Goal: Information Seeking & Learning: Learn about a topic

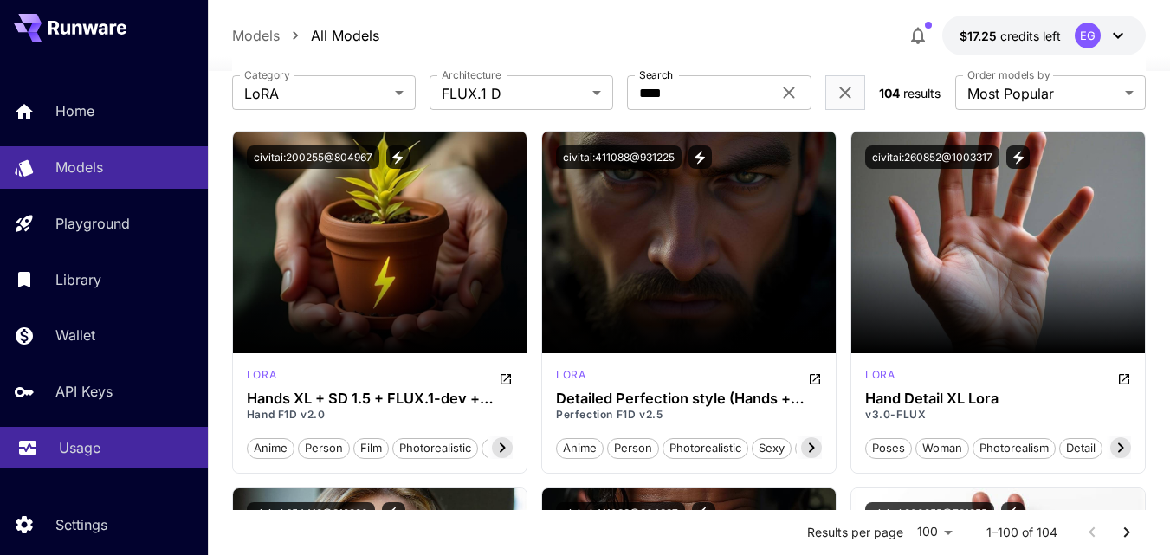
click at [87, 438] on p "Usage" at bounding box center [80, 447] width 42 height 21
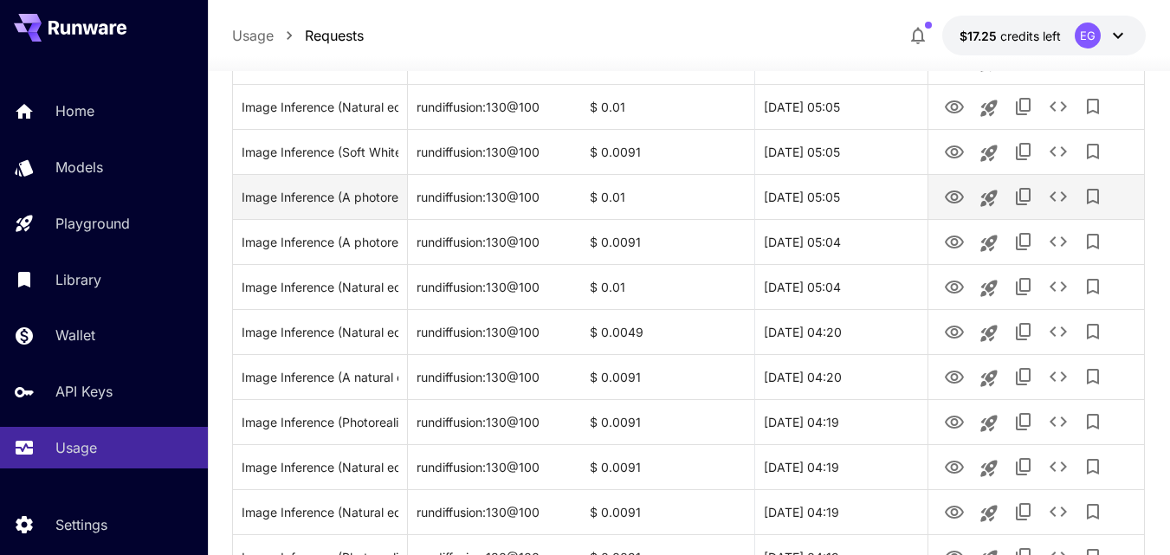
scroll to position [173, 0]
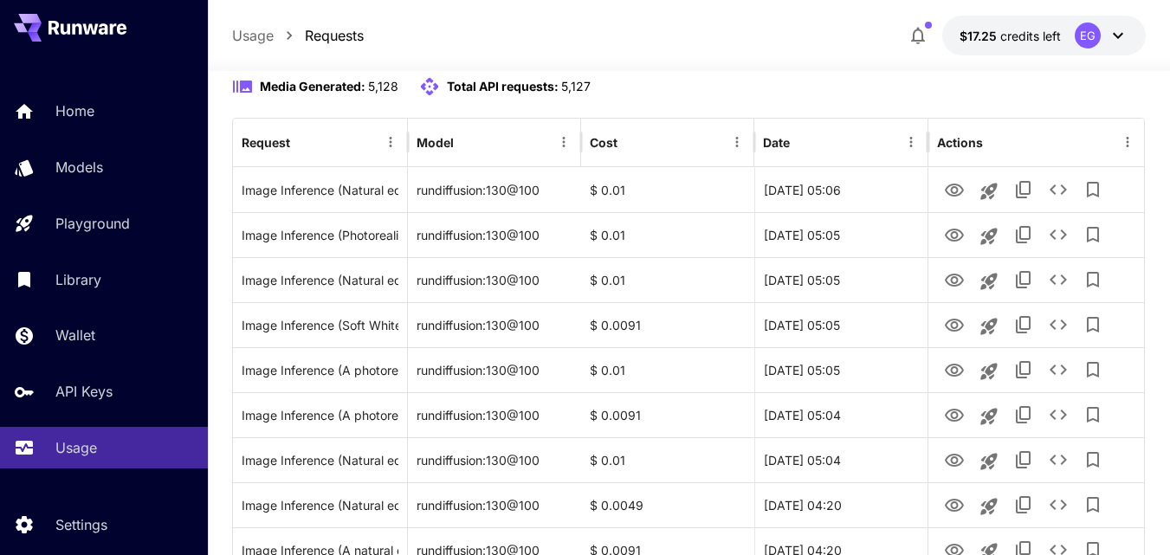
click at [973, 48] on button "Refresh" at bounding box center [959, 30] width 105 height 35
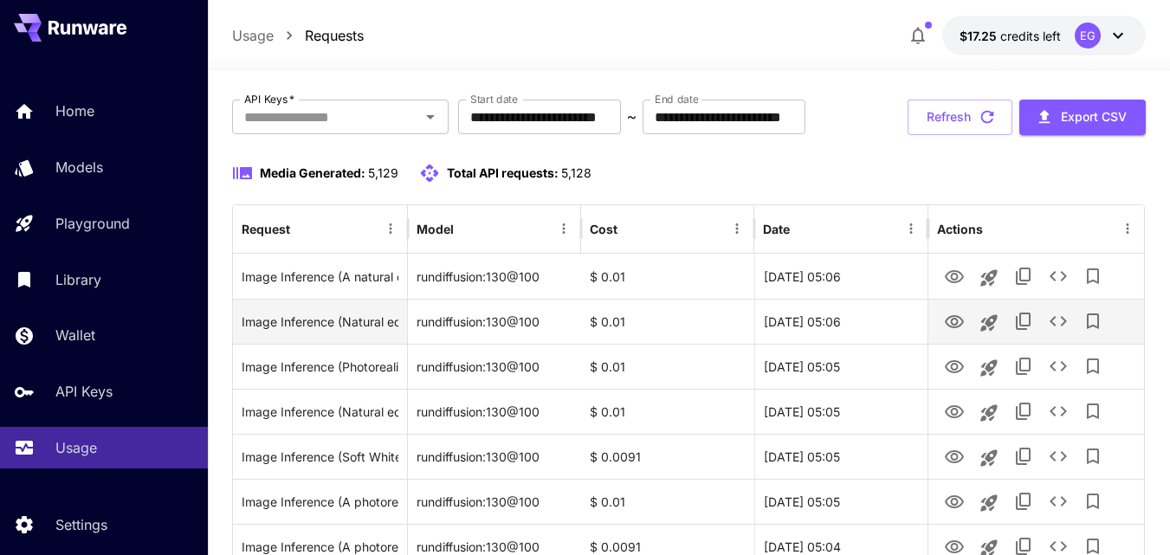
scroll to position [0, 0]
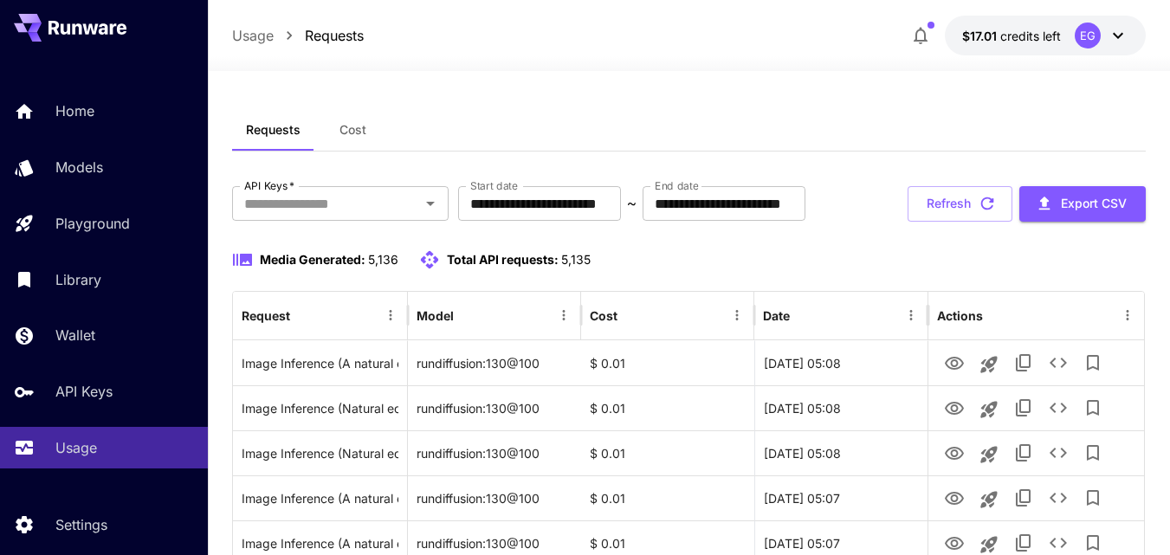
scroll to position [87, 0]
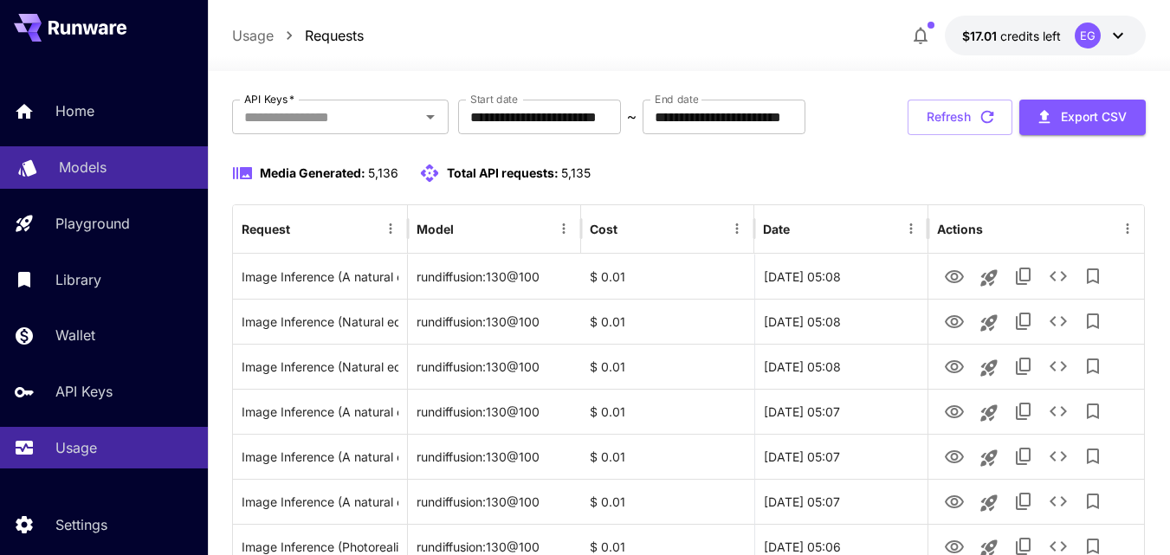
click at [86, 153] on link "Models" at bounding box center [104, 167] width 208 height 42
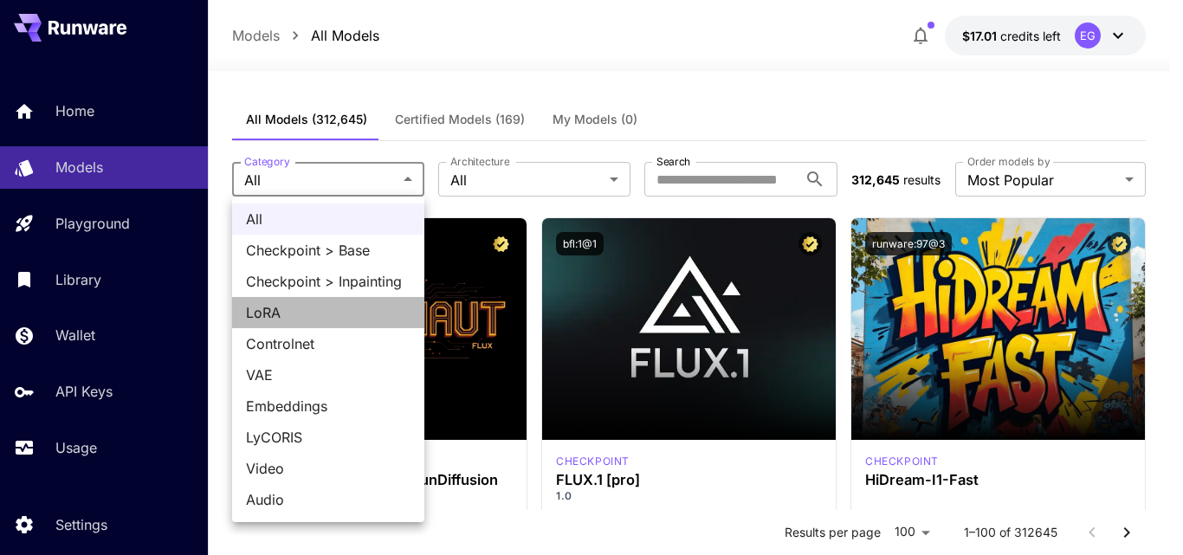
click at [289, 314] on span "LoRA" at bounding box center [328, 312] width 164 height 21
type input "****"
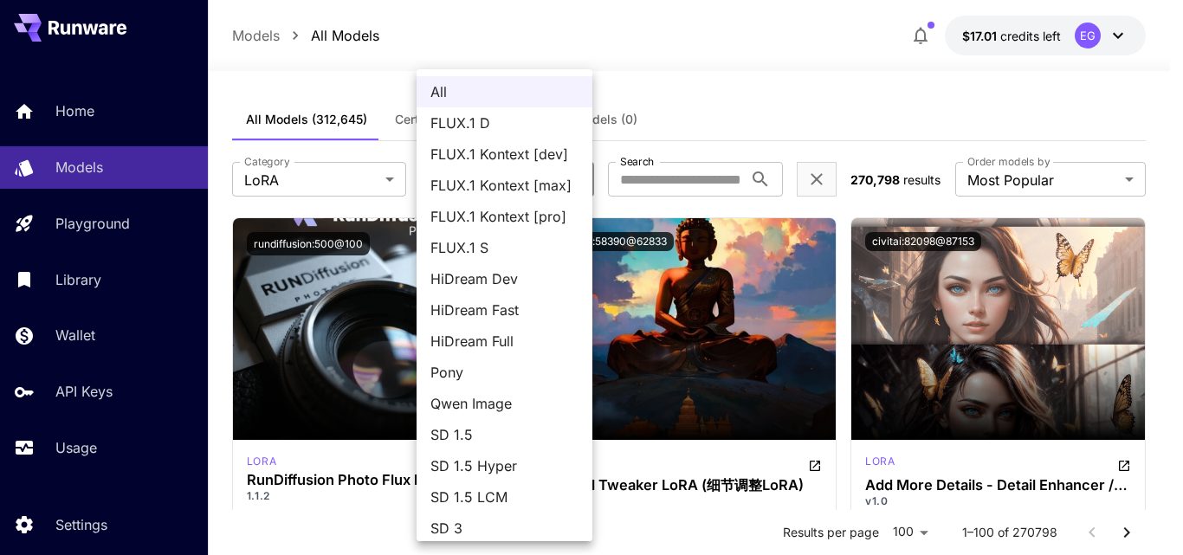
drag, startPoint x: 479, startPoint y: 119, endPoint x: 534, endPoint y: 104, distance: 57.3
click at [480, 119] on span "FLUX.1 D" at bounding box center [504, 123] width 148 height 21
type input "******"
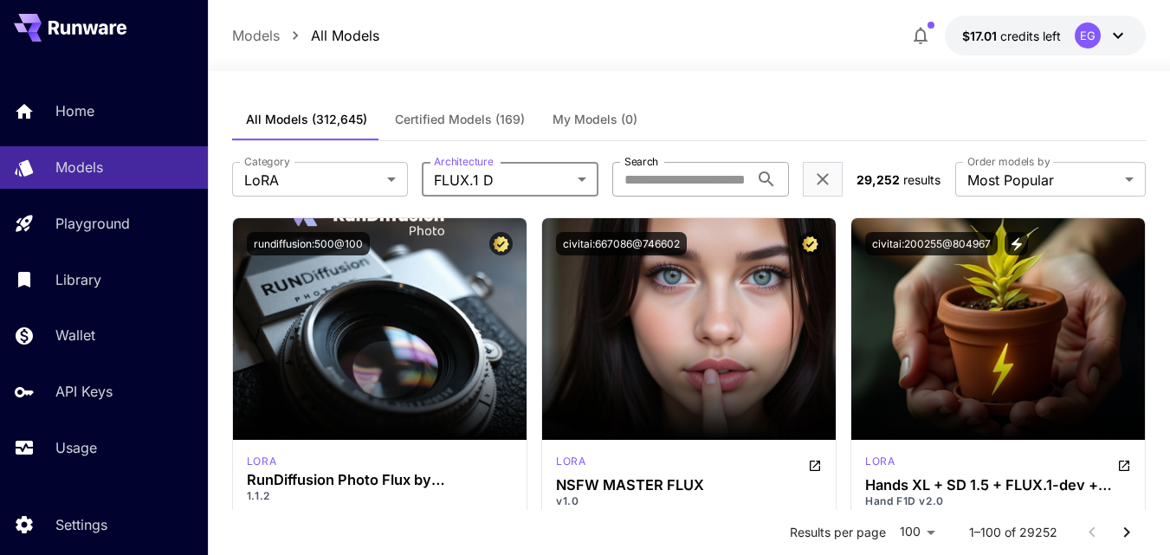
click at [673, 177] on input "Search" at bounding box center [680, 179] width 137 height 35
type input "****"
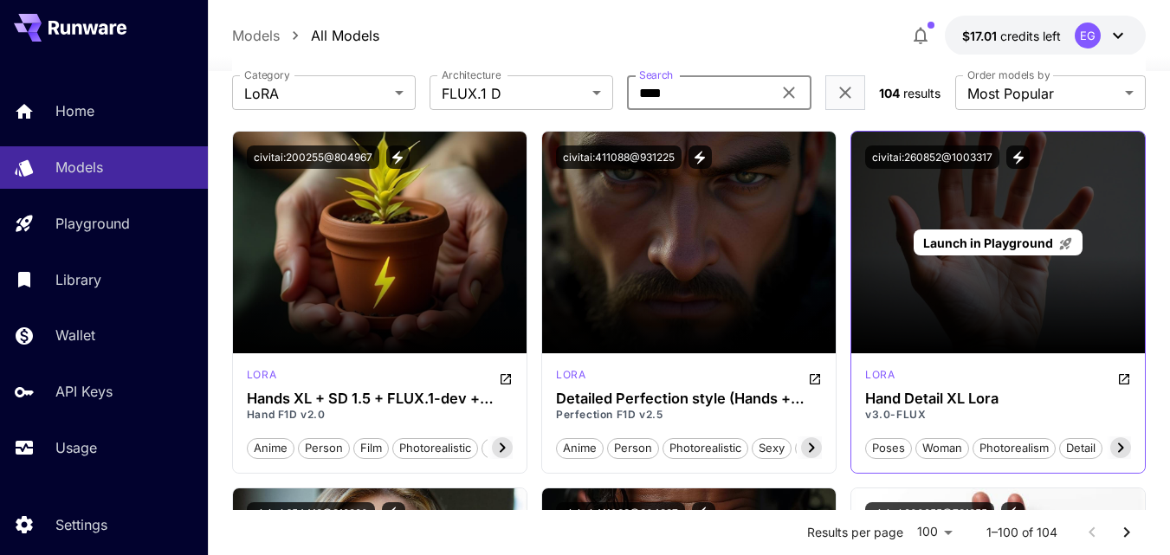
scroll to position [173, 0]
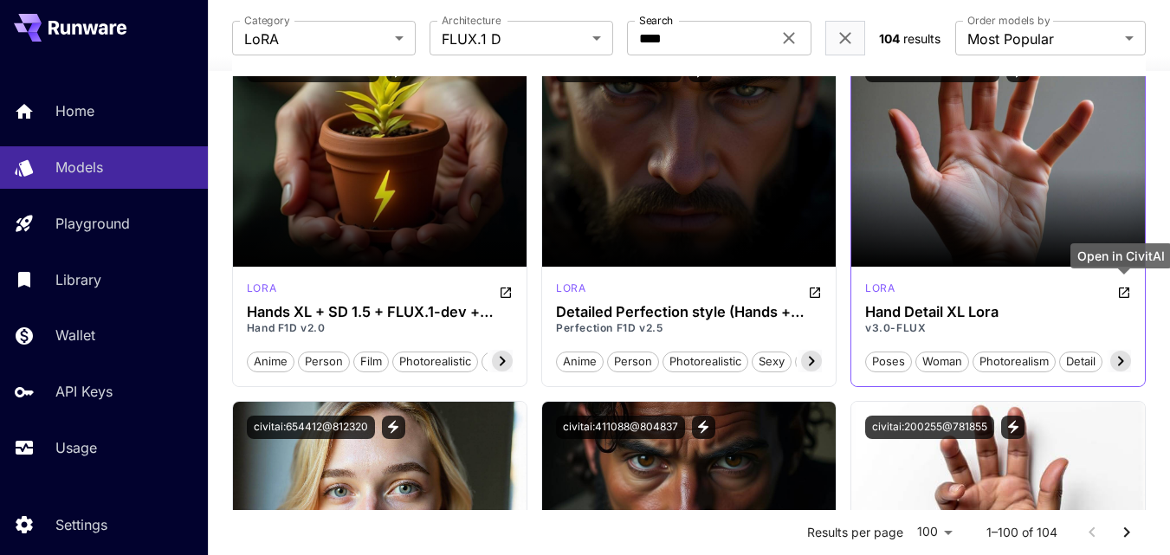
click at [1122, 291] on icon "Open in CivitAI" at bounding box center [1124, 293] width 14 height 14
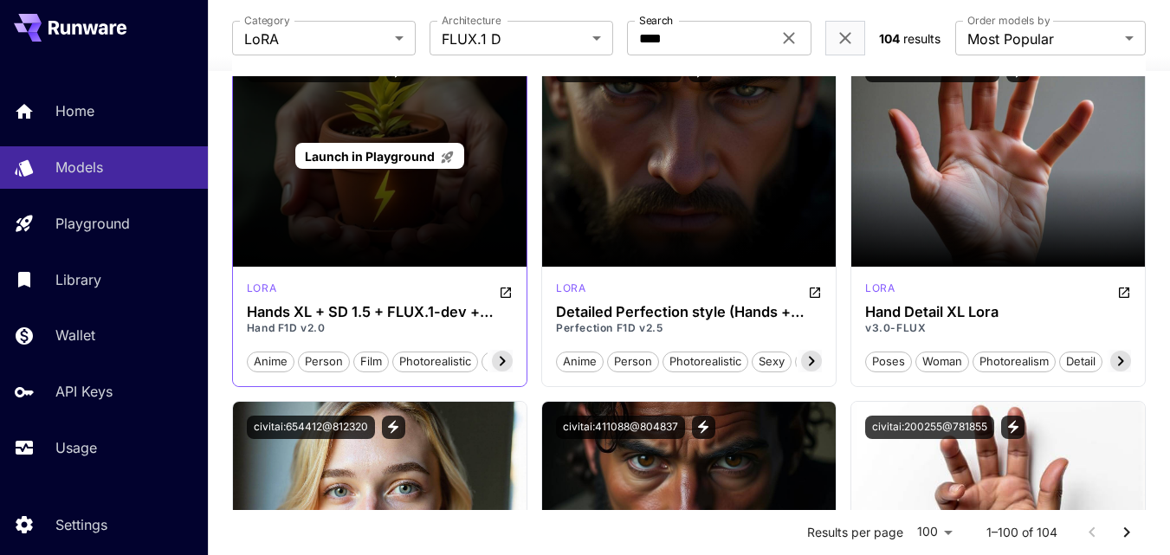
scroll to position [87, 0]
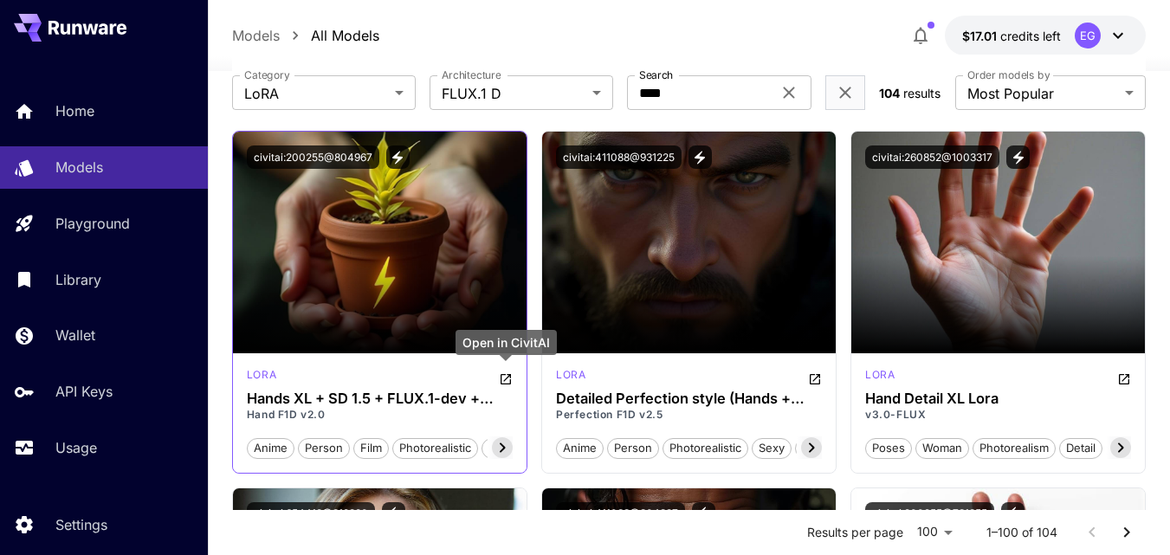
click at [506, 377] on icon "Open in CivitAI" at bounding box center [506, 379] width 14 height 14
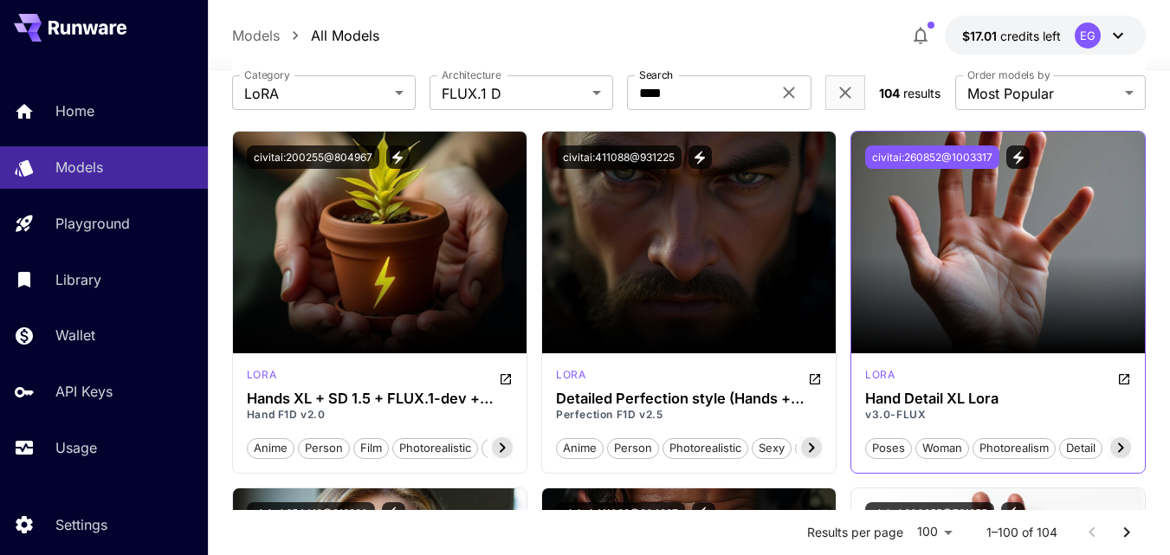
click at [951, 153] on button "civitai:260852@1003317" at bounding box center [932, 156] width 134 height 23
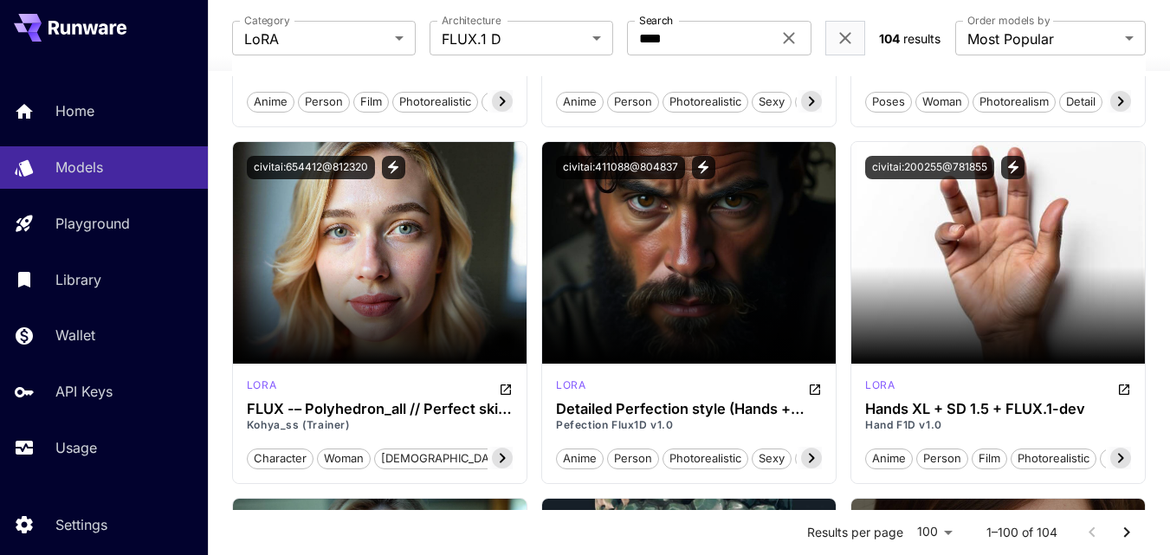
scroll to position [260, 0]
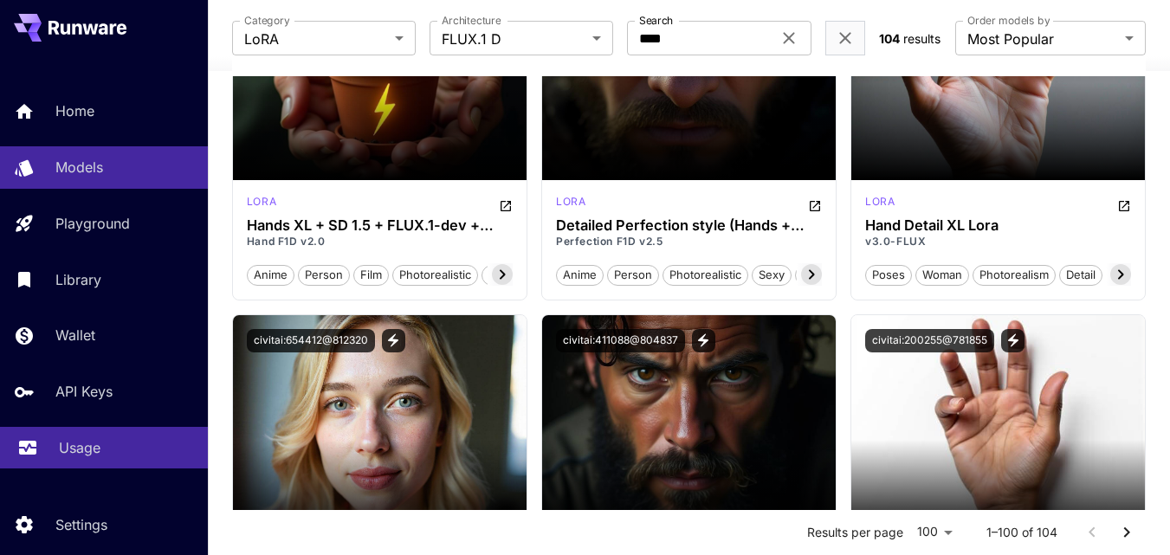
click at [78, 442] on p "Usage" at bounding box center [80, 447] width 42 height 21
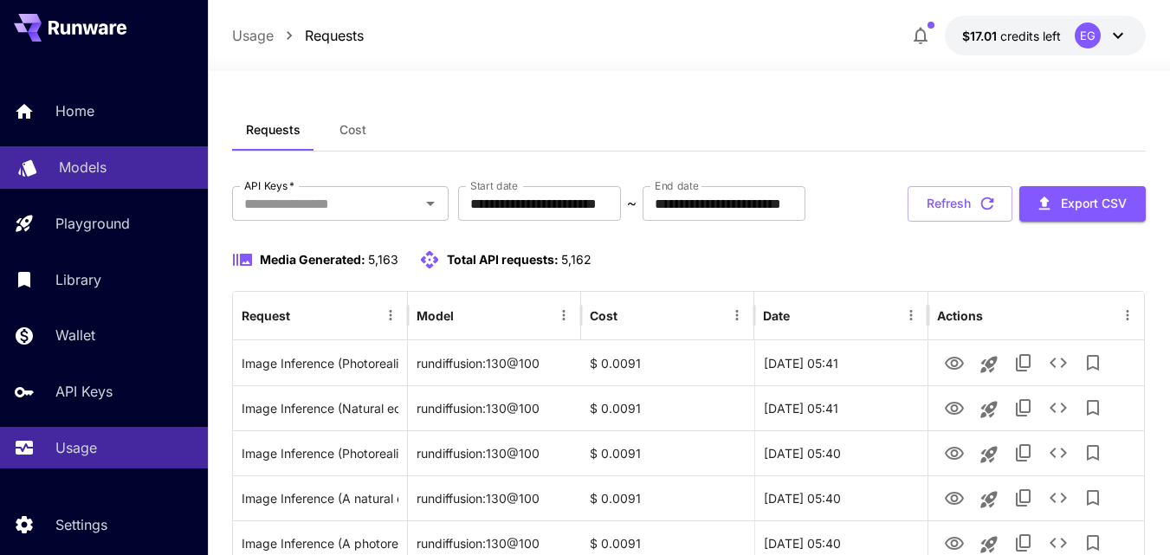
click at [81, 167] on p "Models" at bounding box center [83, 167] width 48 height 21
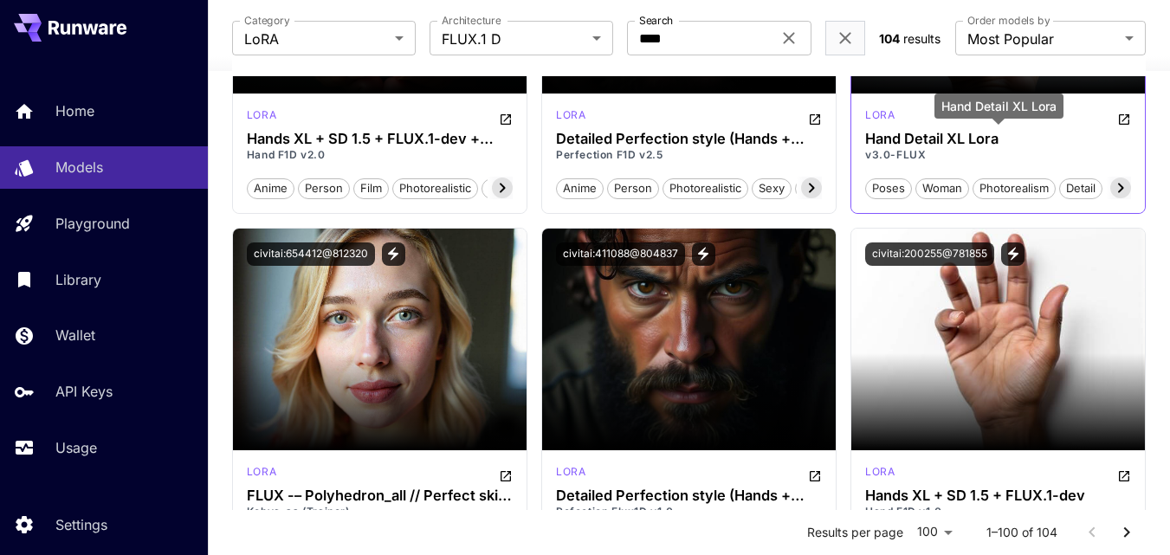
scroll to position [433, 0]
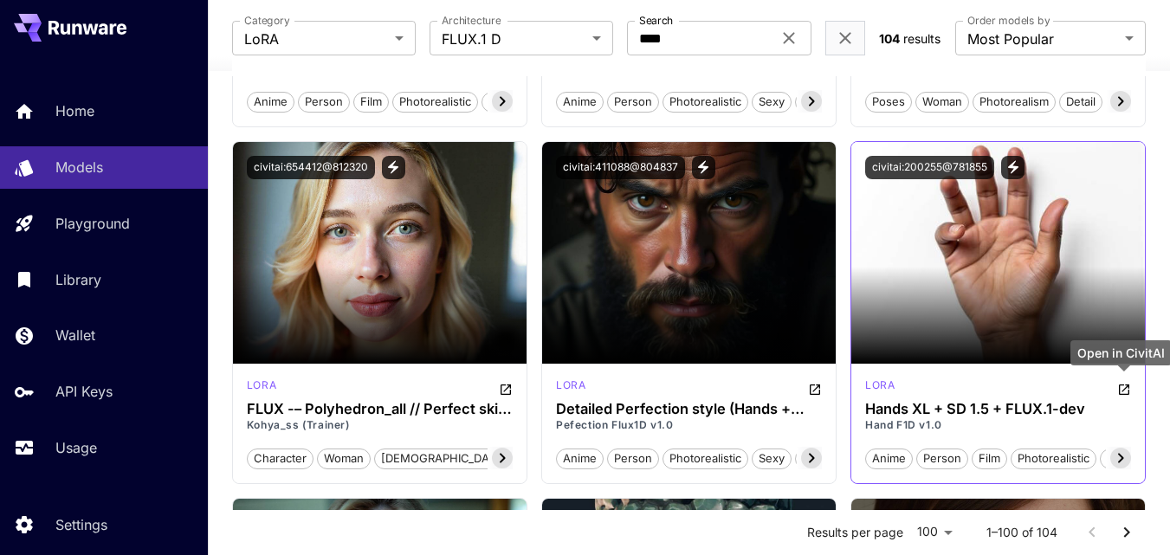
click at [1125, 387] on icon "Open in CivitAI" at bounding box center [1124, 389] width 10 height 10
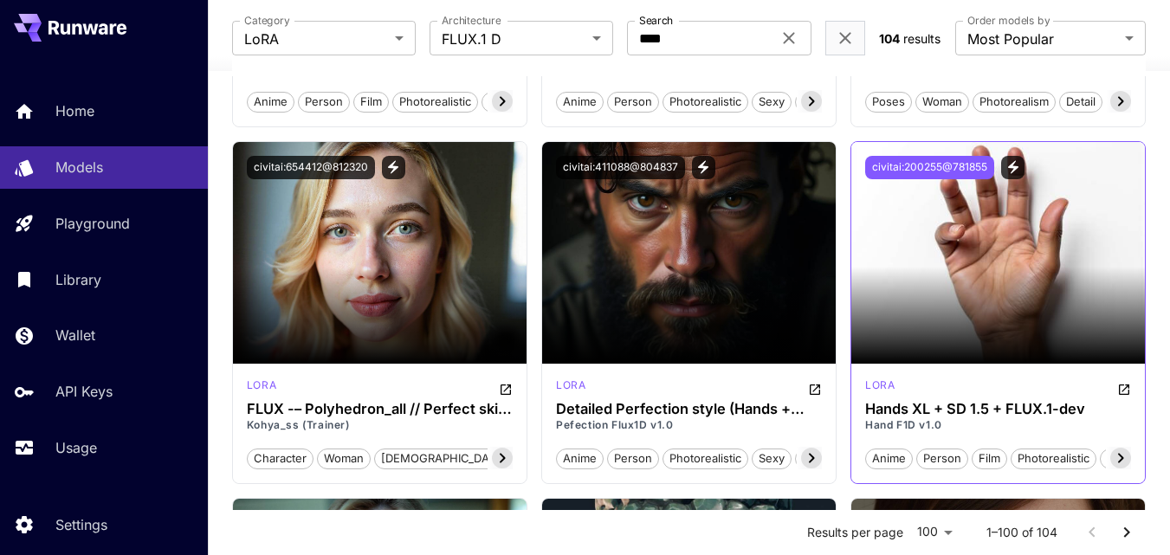
click at [961, 166] on button "civitai:200255@781855" at bounding box center [929, 167] width 129 height 23
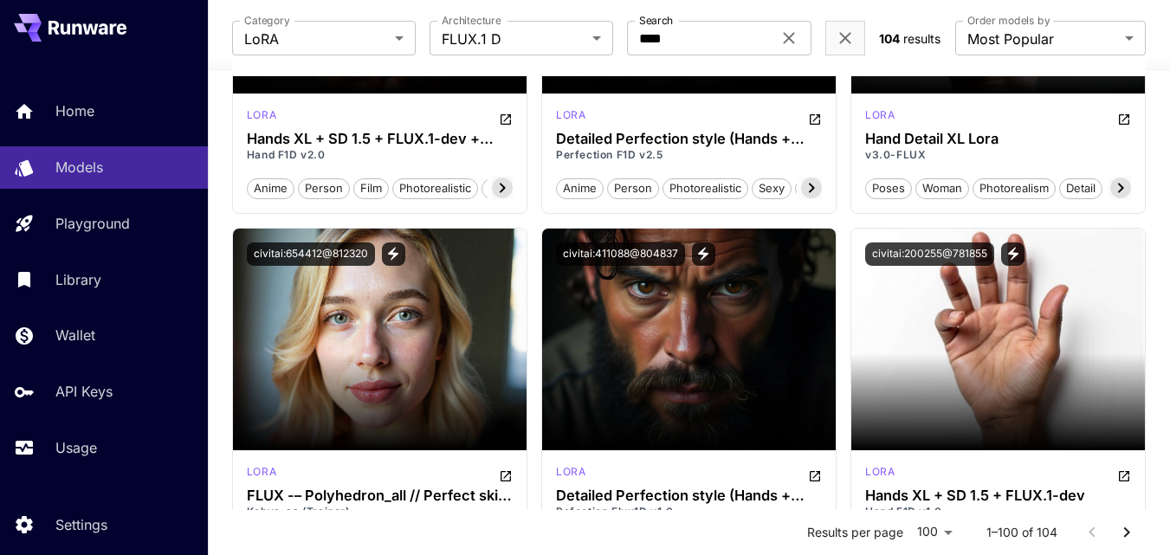
scroll to position [87, 0]
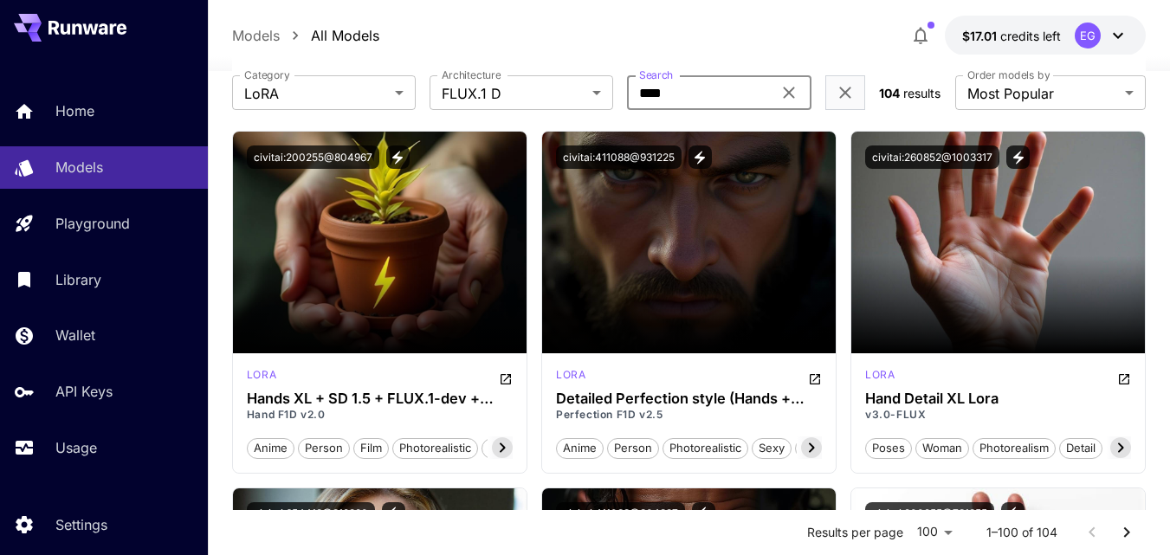
click at [683, 83] on input "****" at bounding box center [699, 92] width 144 height 35
type input "****"
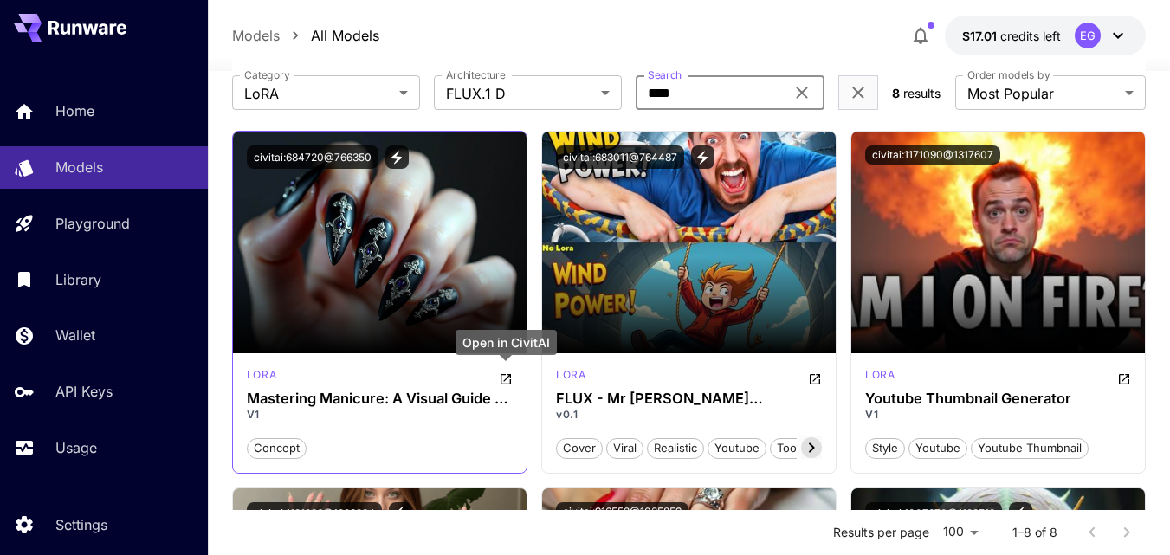
click at [508, 376] on icon "Open in CivitAI" at bounding box center [505, 379] width 10 height 10
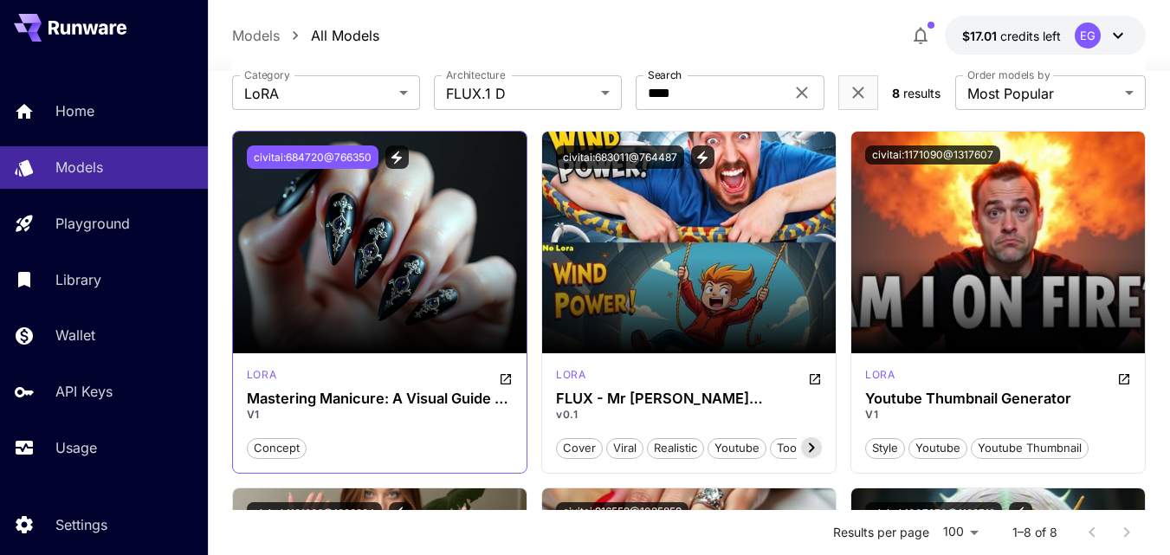
click at [340, 158] on button "civitai:684720@766350" at bounding box center [313, 156] width 132 height 23
